Goal: Obtain resource: Download file/media

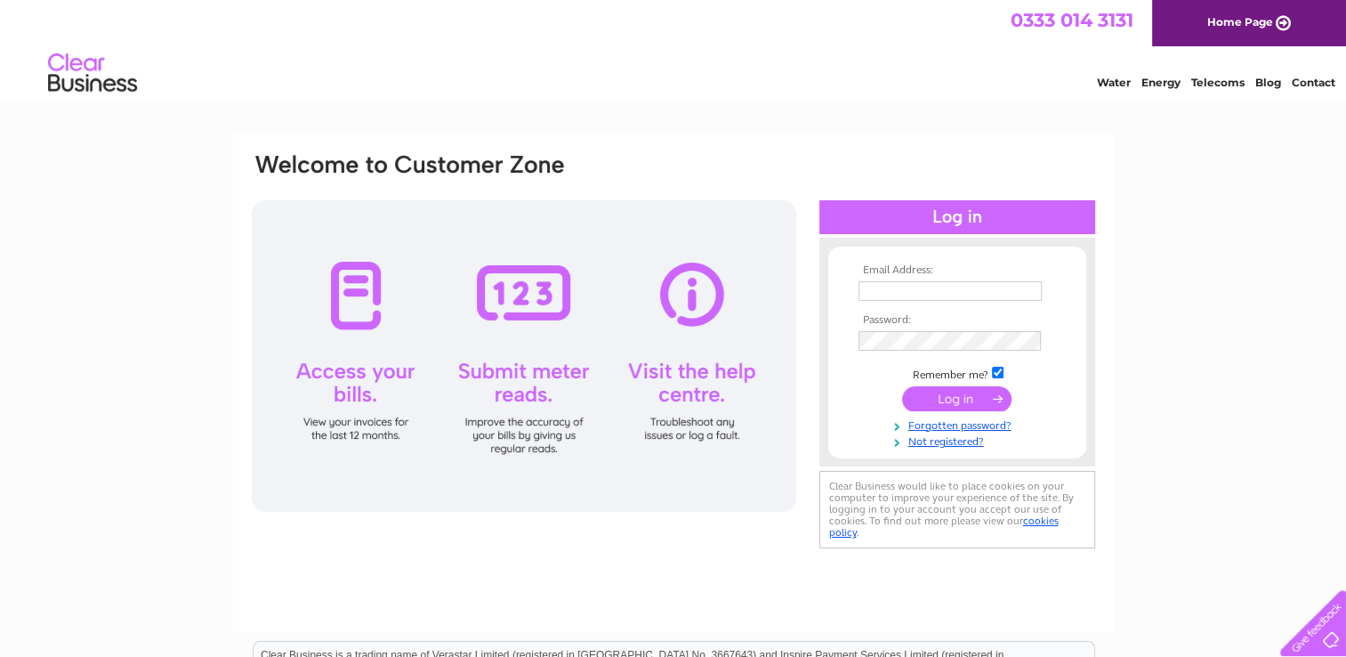
type input "[EMAIL_ADDRESS][DOMAIN_NAME]"
click at [971, 407] on input "submit" at bounding box center [956, 398] width 109 height 25
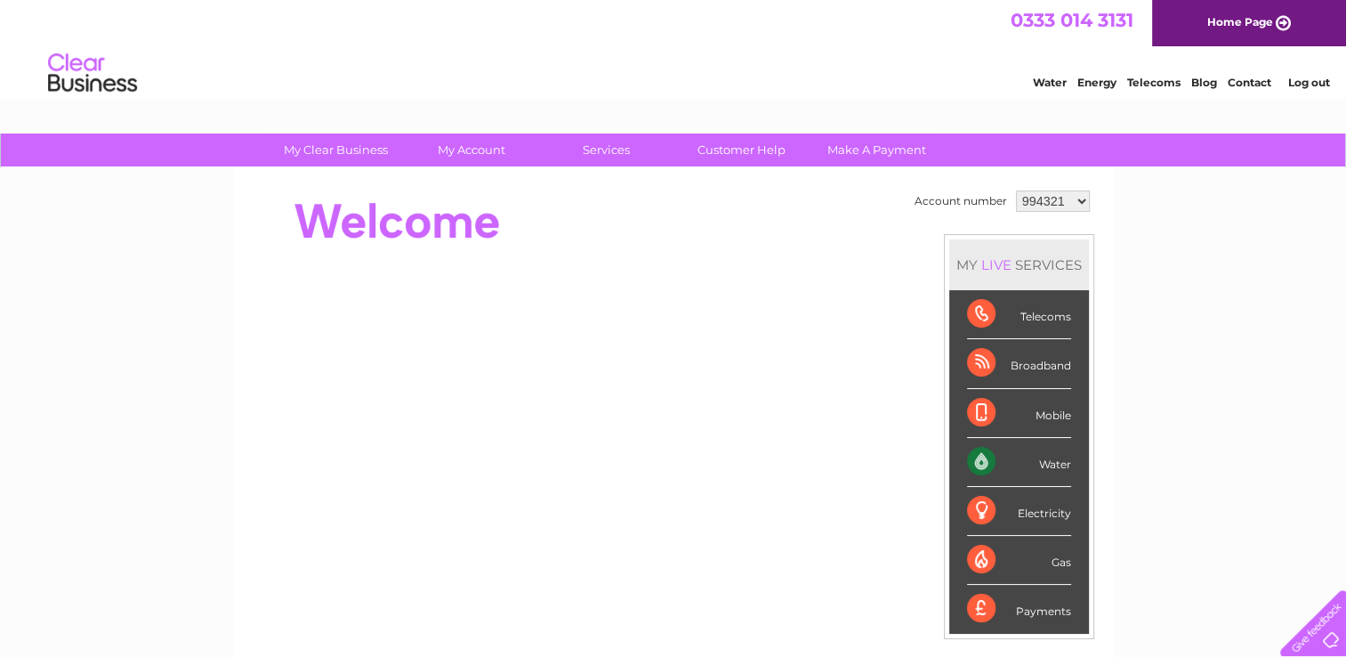
click at [1078, 197] on select "994321 1091852 1091859 1091864 1091867 1091873 1091880 1091883 1091886 1091888 …" at bounding box center [1053, 200] width 74 height 21
click at [1016, 190] on select "994321 1091852 1091859 1091864 1091867 1091873 1091880 1091883 1091886 1091888 …" at bounding box center [1053, 200] width 74 height 21
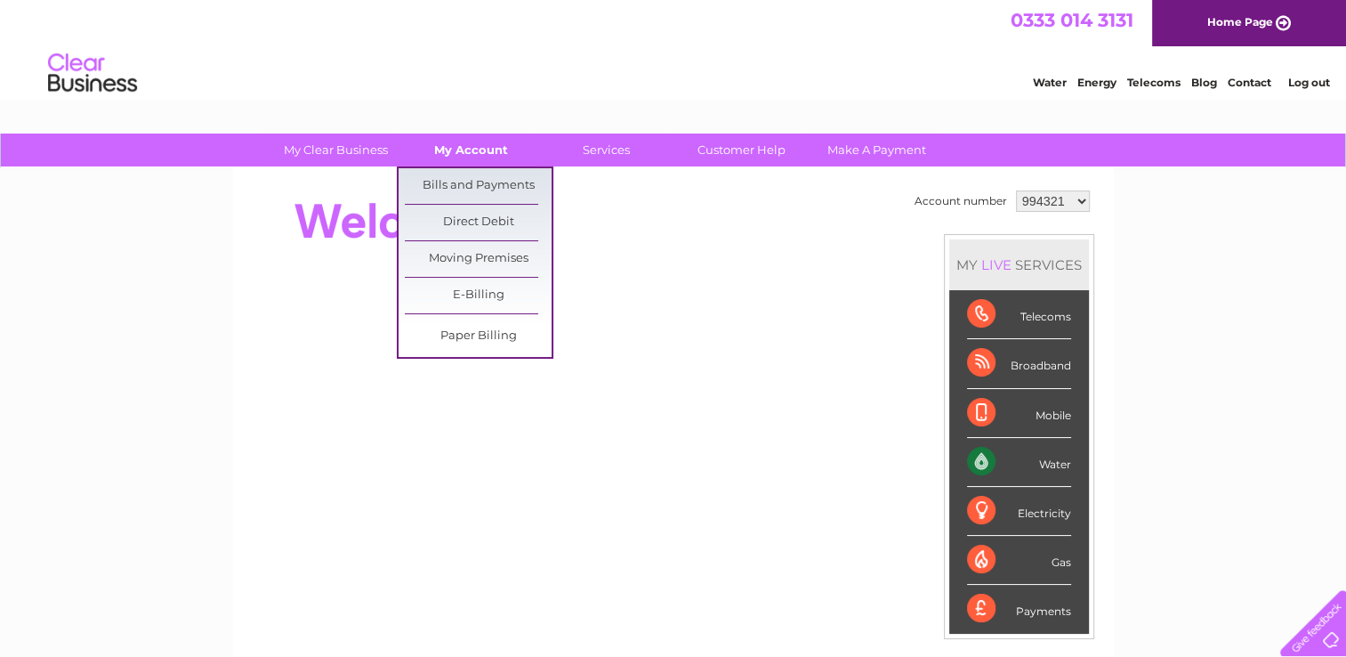
click at [477, 155] on link "My Account" at bounding box center [471, 149] width 147 height 33
click at [477, 188] on link "Bills and Payments" at bounding box center [478, 186] width 147 height 36
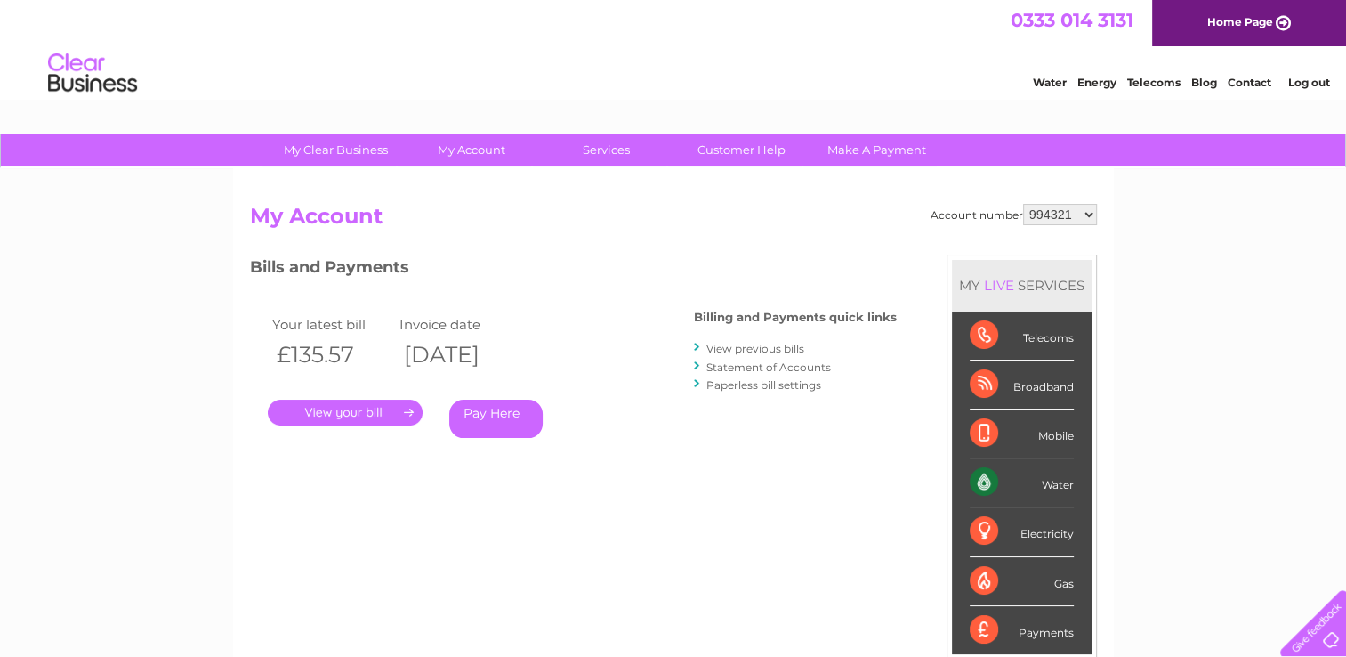
click at [349, 422] on link "." at bounding box center [345, 412] width 155 height 26
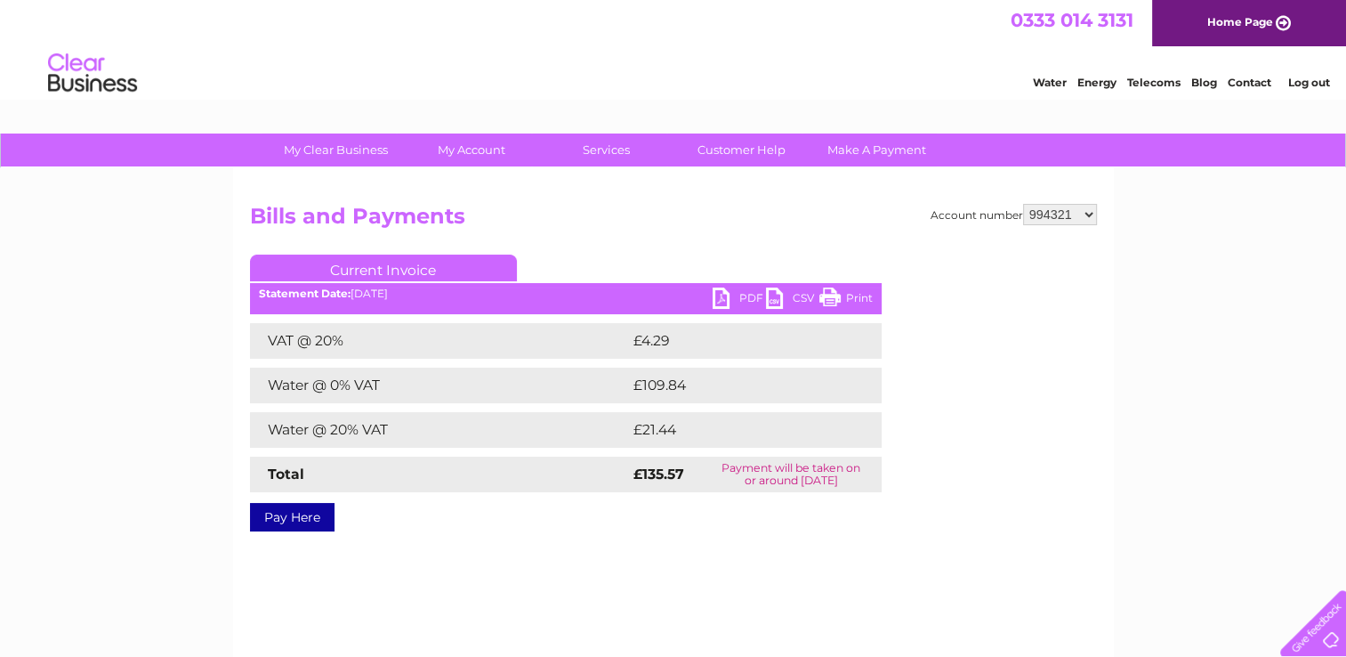
click at [719, 290] on link "PDF" at bounding box center [739, 300] width 53 height 26
click at [1087, 214] on select "994321 1091852 1091859 1091864 1091867 1091873 1091880 1091883 1091886 1091888 …" at bounding box center [1060, 214] width 74 height 21
select select "1091852"
click at [1023, 204] on select "994321 1091852 1091859 1091864 1091867 1091873 1091880 1091883 1091886 1091888 …" at bounding box center [1060, 214] width 74 height 21
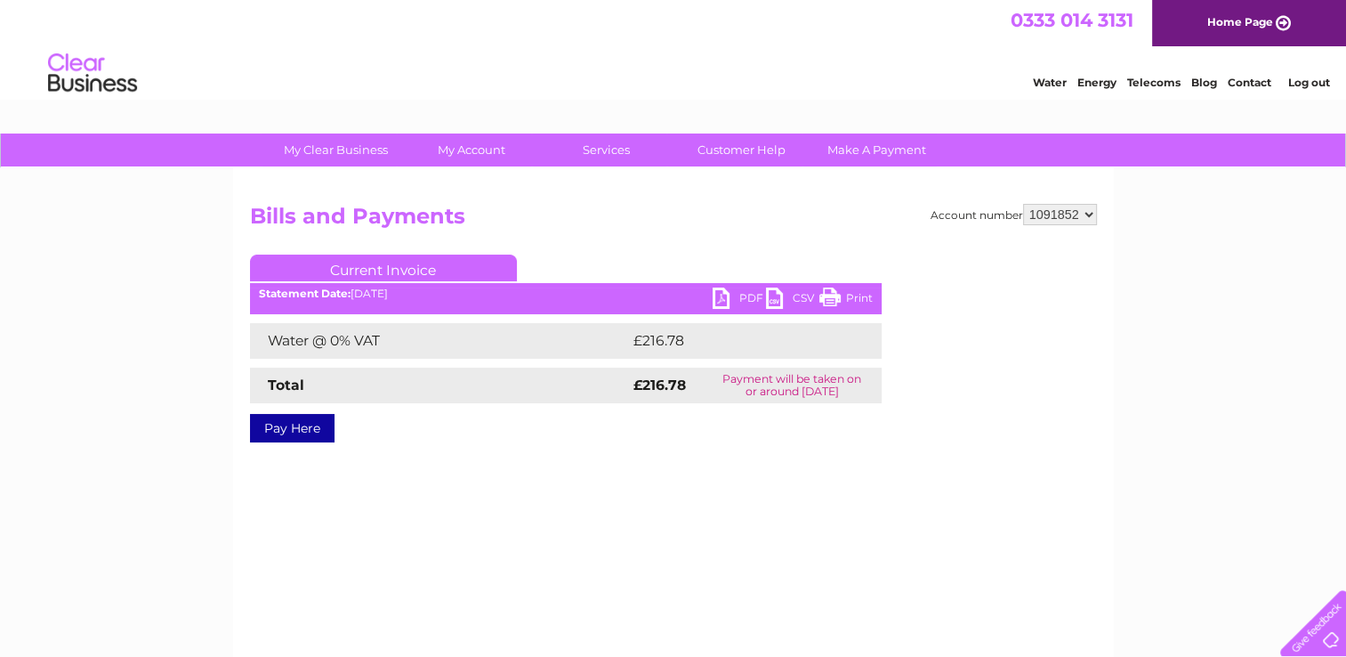
click at [715, 299] on link "PDF" at bounding box center [739, 300] width 53 height 26
click at [1088, 212] on select "994321 1091852 1091859 1091864 1091867 1091873 1091880 1091883 1091886 1091888 …" at bounding box center [1060, 214] width 74 height 21
select select "1091859"
click at [1023, 204] on select "994321 1091852 1091859 1091864 1091867 1091873 1091880 1091883 1091886 1091888 …" at bounding box center [1060, 214] width 74 height 21
click at [723, 295] on link "PDF" at bounding box center [739, 300] width 53 height 26
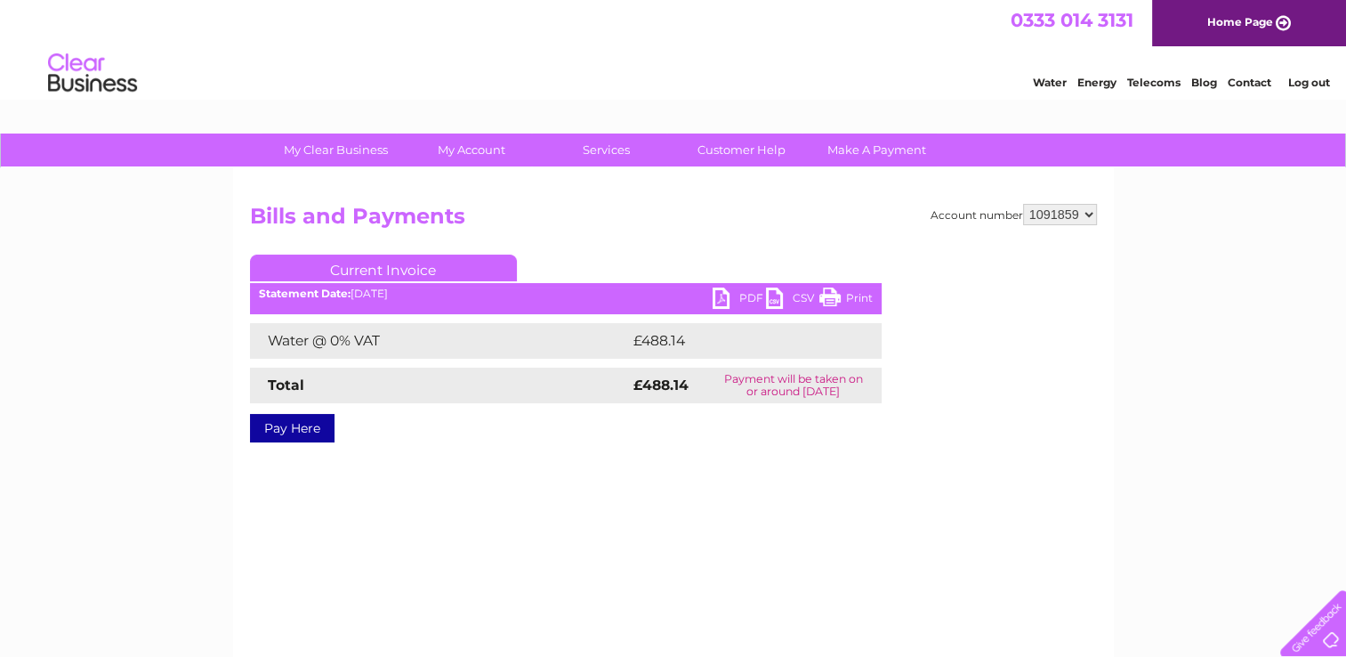
click at [1089, 212] on select "994321 1091852 1091859 1091864 1091867 1091873 1091880 1091883 1091886 1091888 …" at bounding box center [1060, 214] width 74 height 21
select select "1091864"
click at [1023, 204] on select "994321 1091852 1091859 1091864 1091867 1091873 1091880 1091883 1091886 1091888 …" at bounding box center [1060, 214] width 74 height 21
click at [730, 295] on link "PDF" at bounding box center [739, 300] width 53 height 26
click at [1086, 214] on select "994321 1091852 1091859 1091864 1091867 1091873 1091880 1091883 1091886 1091888 …" at bounding box center [1060, 214] width 74 height 21
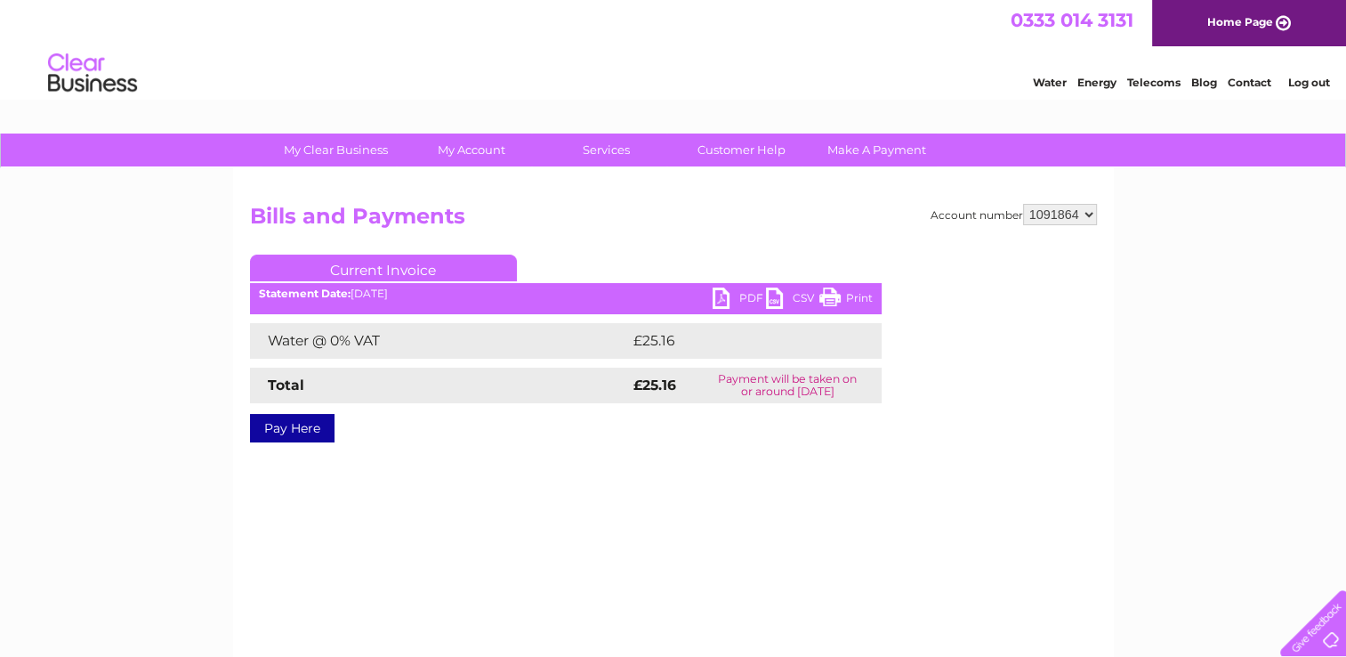
select select "1091867"
click at [1023, 204] on select "994321 1091852 1091859 1091864 1091867 1091873 1091880 1091883 1091886 1091888 …" at bounding box center [1060, 214] width 74 height 21
click at [721, 291] on link "PDF" at bounding box center [739, 300] width 53 height 26
click at [1088, 213] on select "994321 1091852 1091859 1091864 1091867 1091873 1091880 1091883 1091886 1091888 …" at bounding box center [1060, 214] width 74 height 21
select select "1091873"
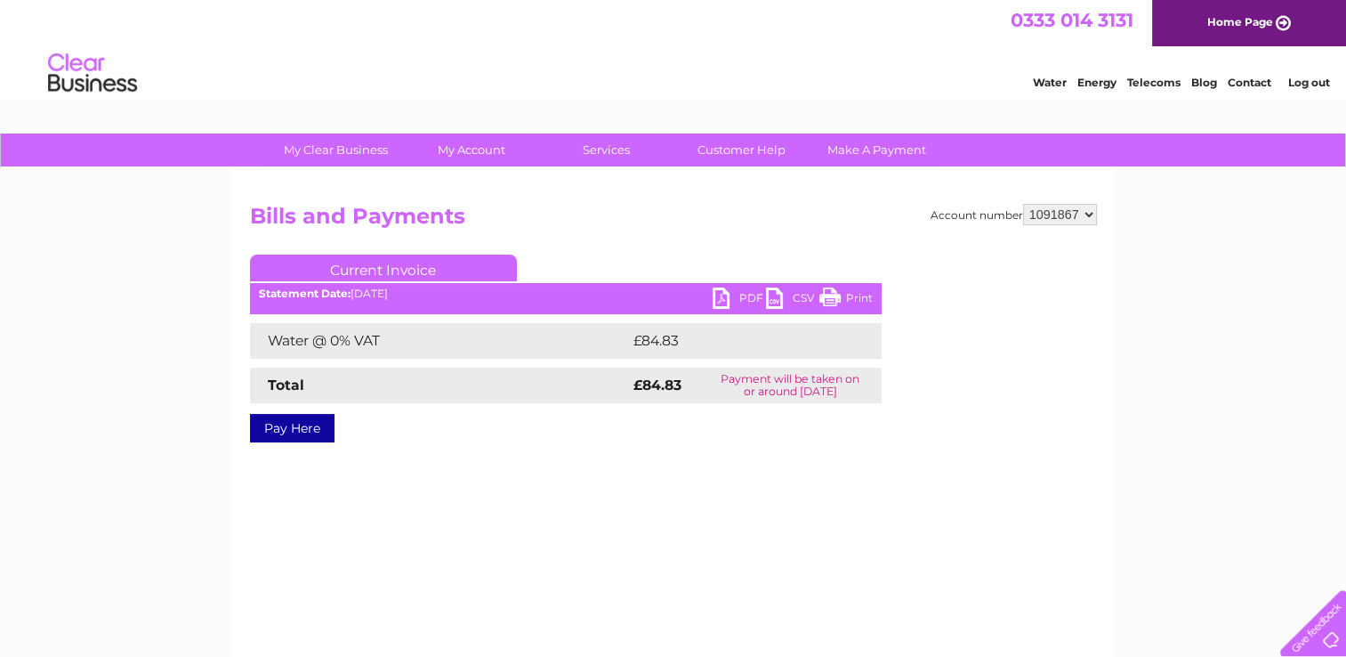
click at [1023, 204] on select "994321 1091852 1091859 1091864 1091867 1091873 1091880 1091883 1091886 1091888 …" at bounding box center [1060, 214] width 74 height 21
click at [722, 292] on link "PDF" at bounding box center [739, 300] width 53 height 26
click at [1086, 212] on select "994321 1091852 1091859 1091864 1091867 1091873 1091880 1091883 1091886 1091888 …" at bounding box center [1060, 214] width 74 height 21
select select "1091880"
click at [1023, 204] on select "994321 1091852 1091859 1091864 1091867 1091873 1091880 1091883 1091886 1091888 …" at bounding box center [1060, 214] width 74 height 21
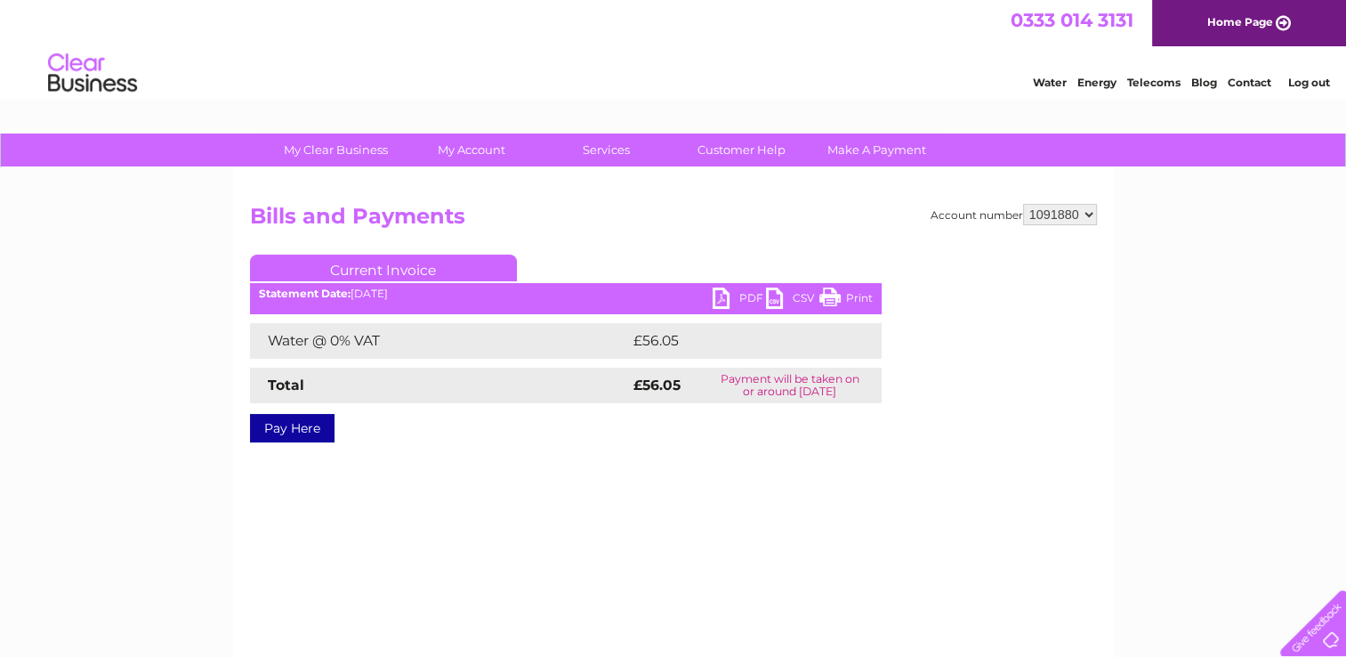
click at [724, 288] on link "PDF" at bounding box center [739, 300] width 53 height 26
click at [1086, 213] on select "994321 1091852 1091859 1091864 1091867 1091873 1091880 1091883 1091886 1091888 …" at bounding box center [1060, 214] width 74 height 21
select select "1091883"
click at [1023, 204] on select "994321 1091852 1091859 1091864 1091867 1091873 1091880 1091883 1091886 1091888 …" at bounding box center [1060, 214] width 74 height 21
click at [723, 294] on link "PDF" at bounding box center [739, 300] width 53 height 26
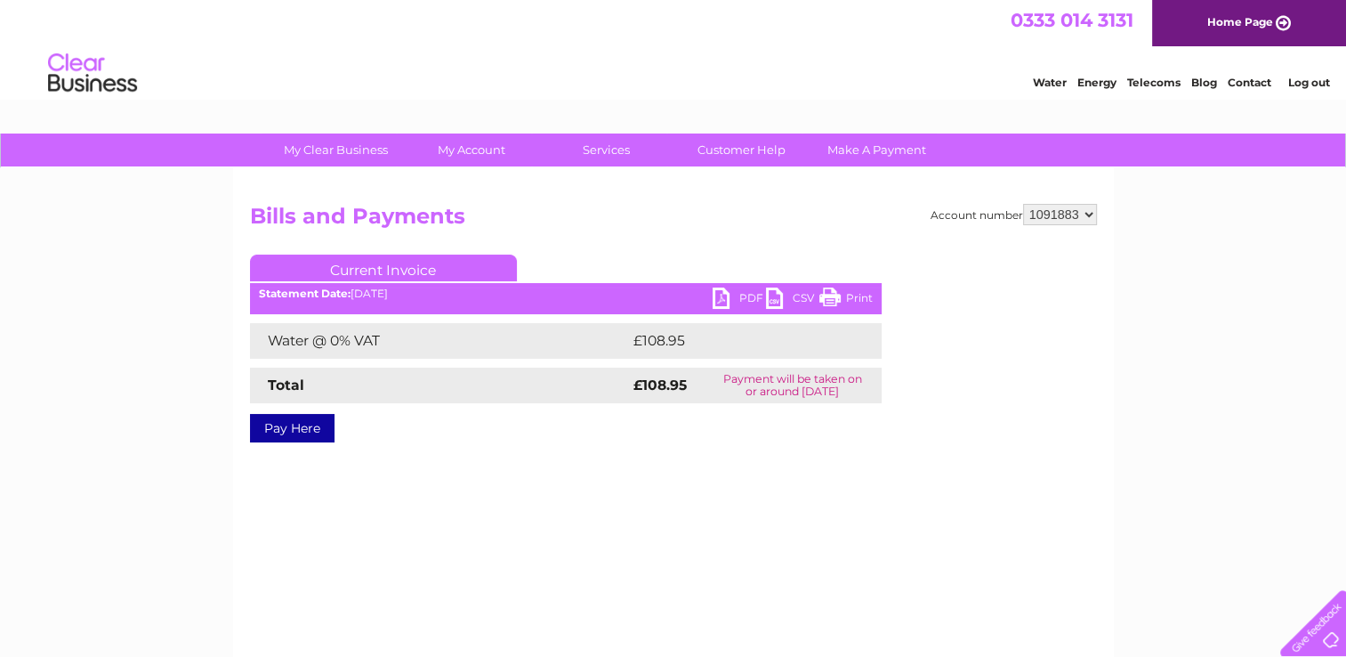
click at [1085, 211] on select "994321 1091852 1091859 1091864 1091867 1091873 1091880 1091883 1091886 1091888 …" at bounding box center [1060, 214] width 74 height 21
select select "1091886"
click at [1023, 204] on select "994321 1091852 1091859 1091864 1091867 1091873 1091880 1091883 1091886 1091888 …" at bounding box center [1060, 214] width 74 height 21
click at [722, 295] on link "PDF" at bounding box center [739, 300] width 53 height 26
click at [1093, 211] on select "994321 1091852 1091859 1091864 1091867 1091873 1091880 1091883 1091886 1091888 …" at bounding box center [1060, 214] width 74 height 21
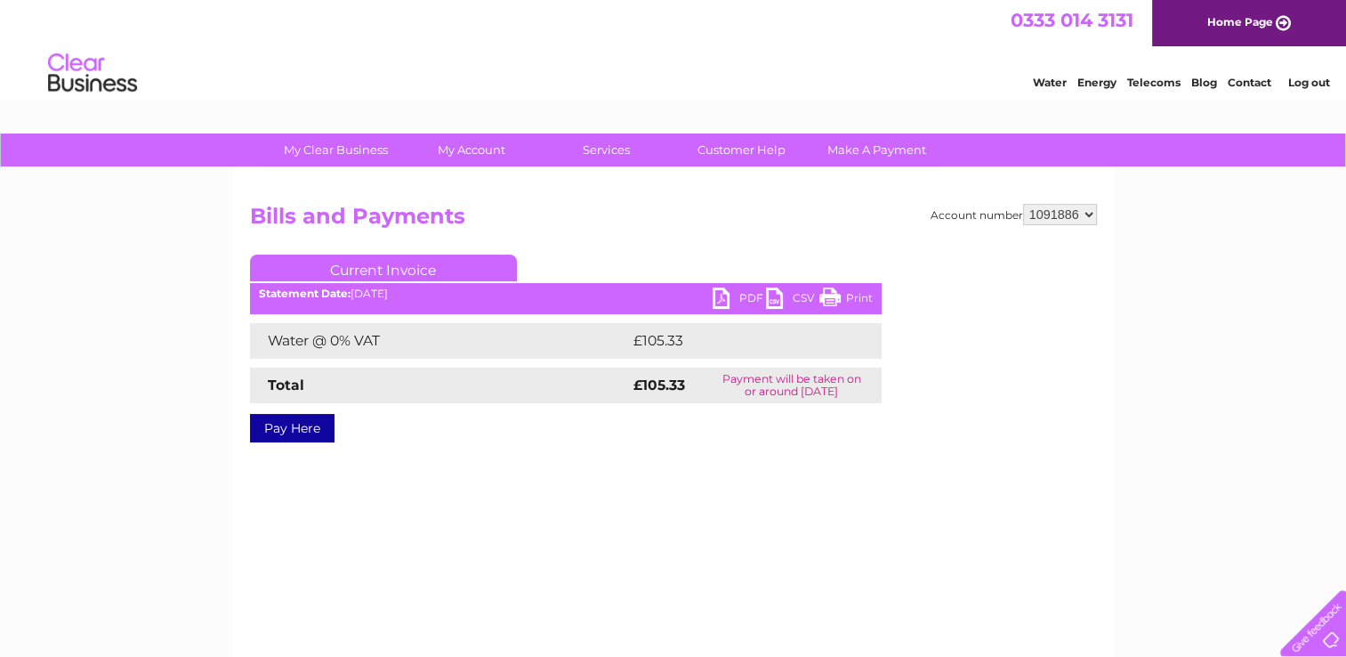
select select "1091888"
click at [1023, 204] on select "994321 1091852 1091859 1091864 1091867 1091873 1091880 1091883 1091886 1091888 …" at bounding box center [1060, 214] width 74 height 21
click at [717, 294] on link "PDF" at bounding box center [739, 300] width 53 height 26
click at [750, 576] on div "Account number 994321 1091852 1091859 1091864 1091867 1091873 1091880 1091883 1…" at bounding box center [673, 417] width 881 height 498
click at [1086, 215] on select "994321 1091852 1091859 1091864 1091867 1091873 1091880 1091883 1091886 1091888 …" at bounding box center [1060, 214] width 74 height 21
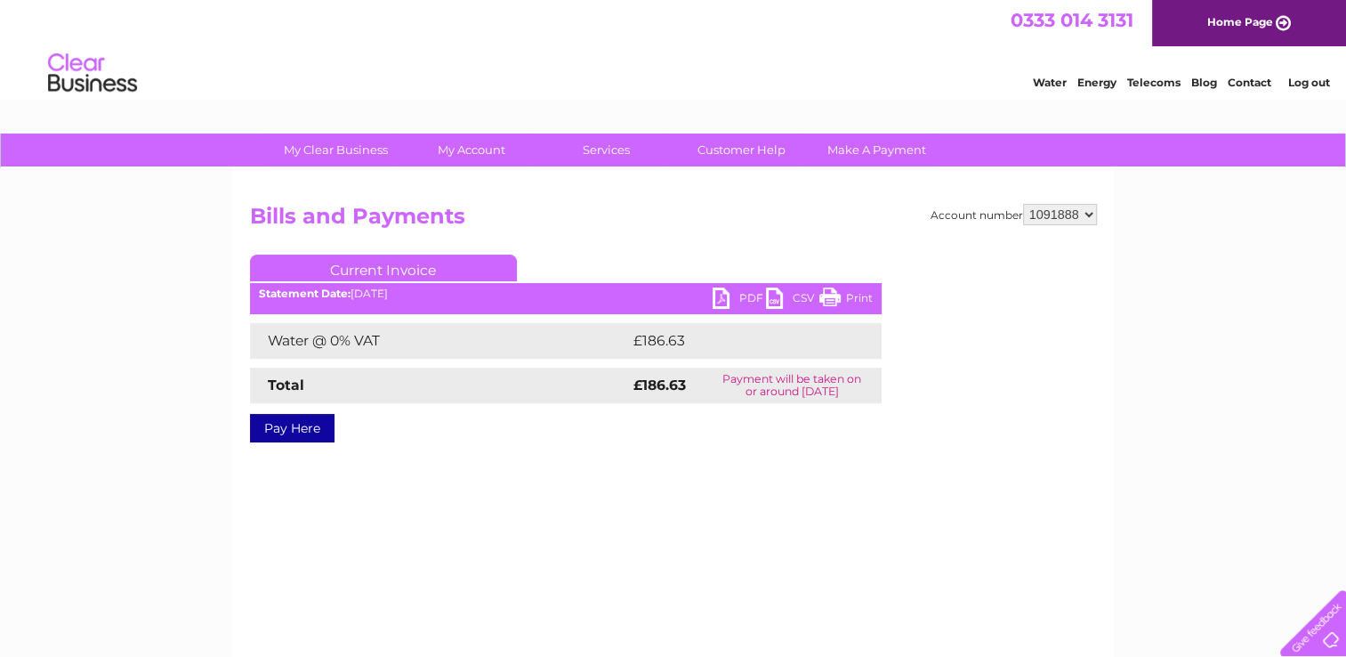
select select "1091891"
click at [1023, 204] on select "994321 1091852 1091859 1091864 1091867 1091873 1091880 1091883 1091886 1091888 …" at bounding box center [1060, 214] width 74 height 21
click at [718, 299] on link "PDF" at bounding box center [739, 300] width 53 height 26
